Goal: Find specific page/section: Find specific page/section

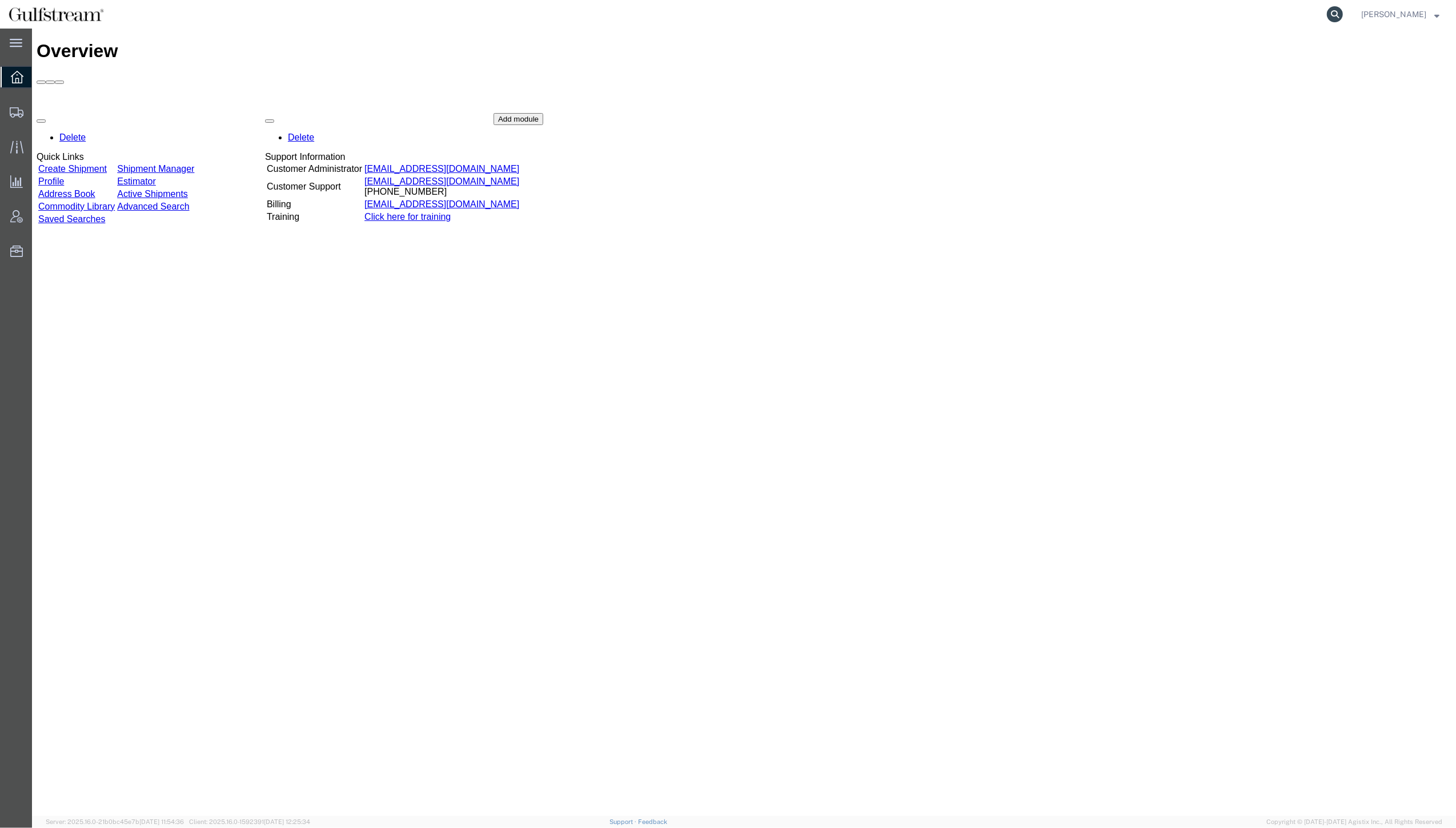
click at [1343, 11] on icon at bounding box center [1334, 14] width 16 height 16
click at [1302, 15] on input "search" at bounding box center [1153, 14] width 347 height 27
paste input "IT-7530-3 / DUCT [PERSON_NAME], APU EXHAUST"
type input "I"
click at [1194, 17] on input "search" at bounding box center [1153, 14] width 347 height 27
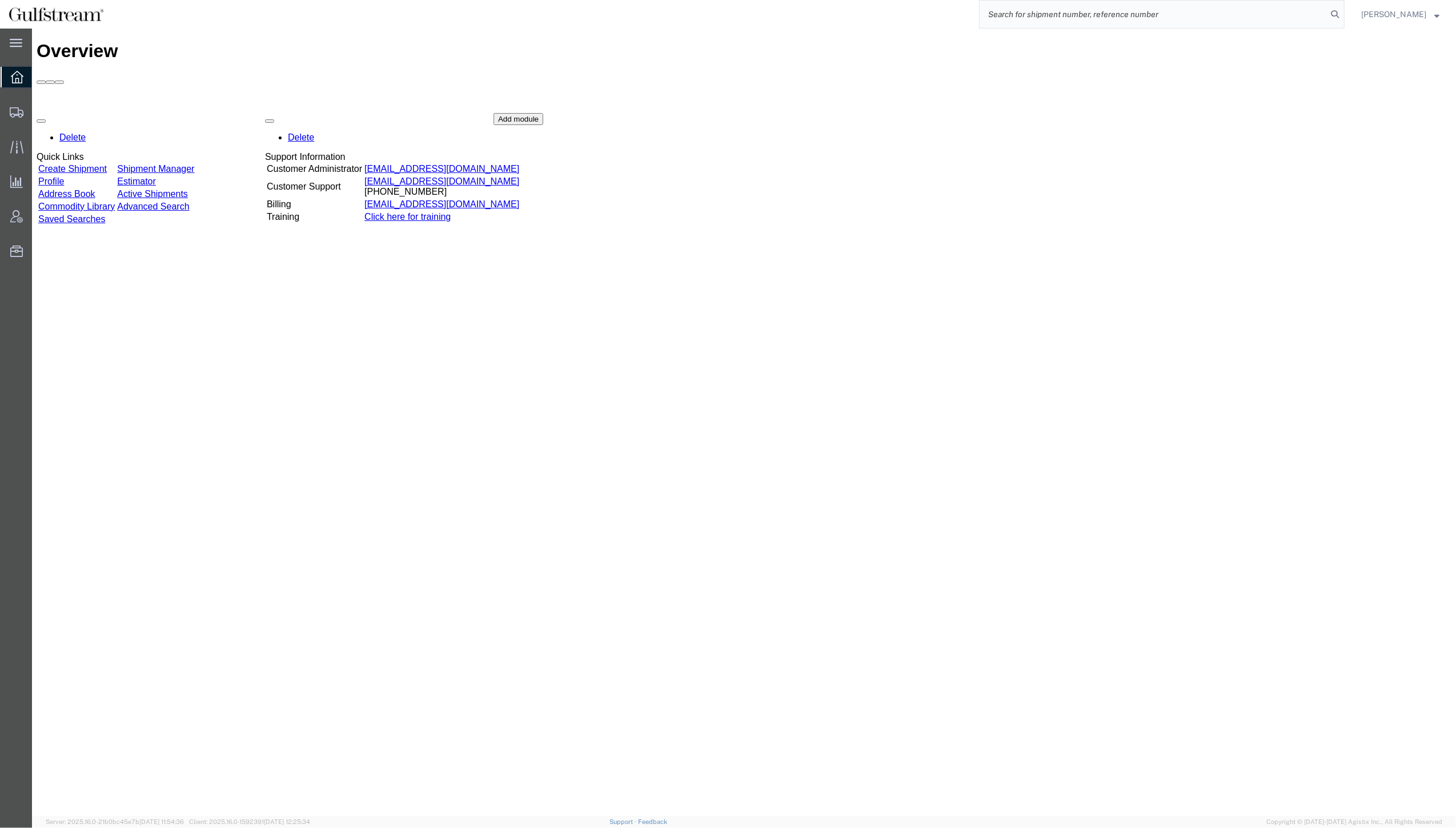
paste input "443925728644"
type input "443925728644"
click at [1343, 15] on icon at bounding box center [1334, 14] width 16 height 16
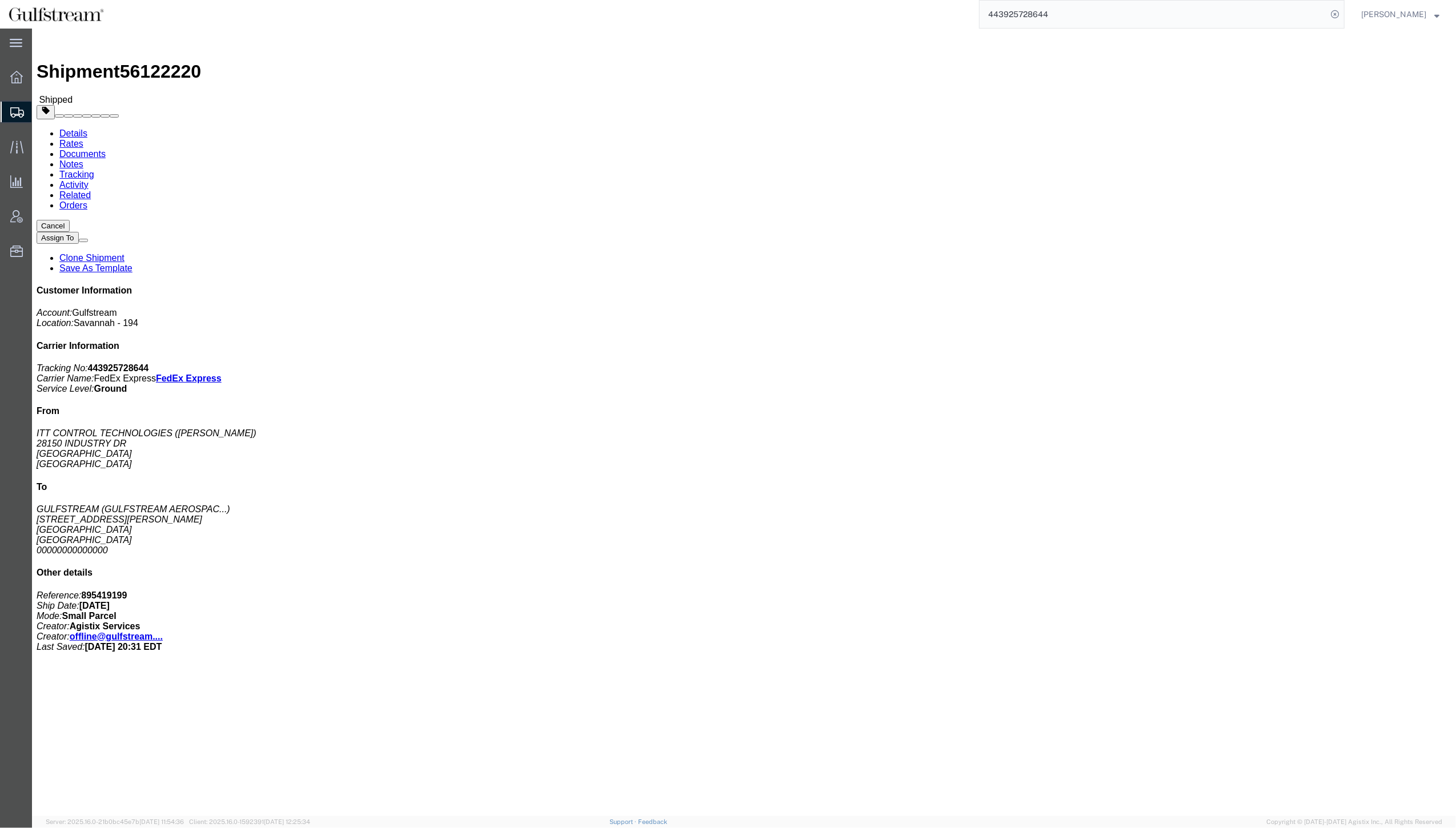
click link "Rates"
